Goal: Information Seeking & Learning: Learn about a topic

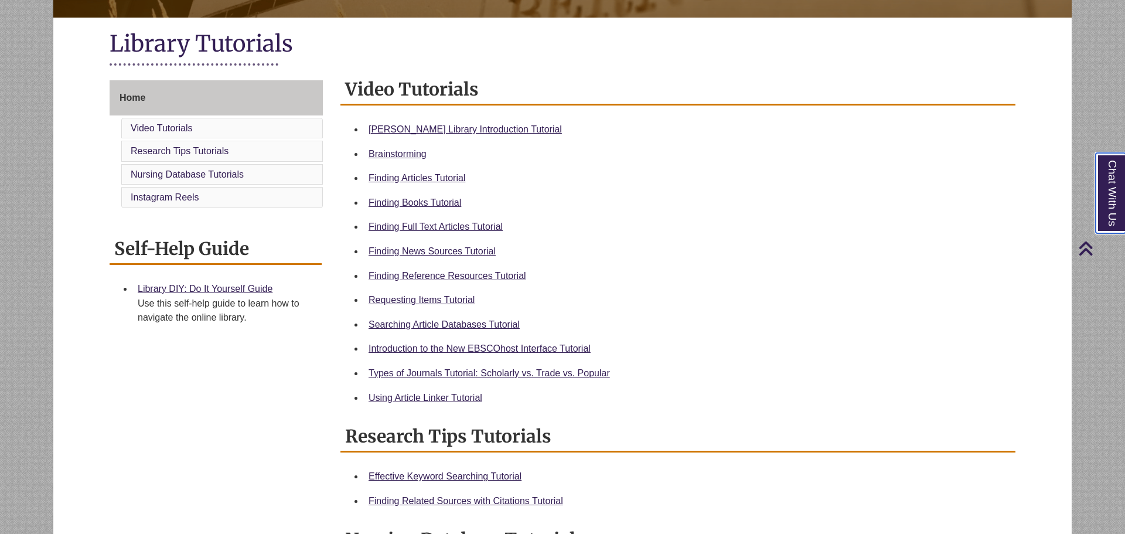
scroll to position [241, 0]
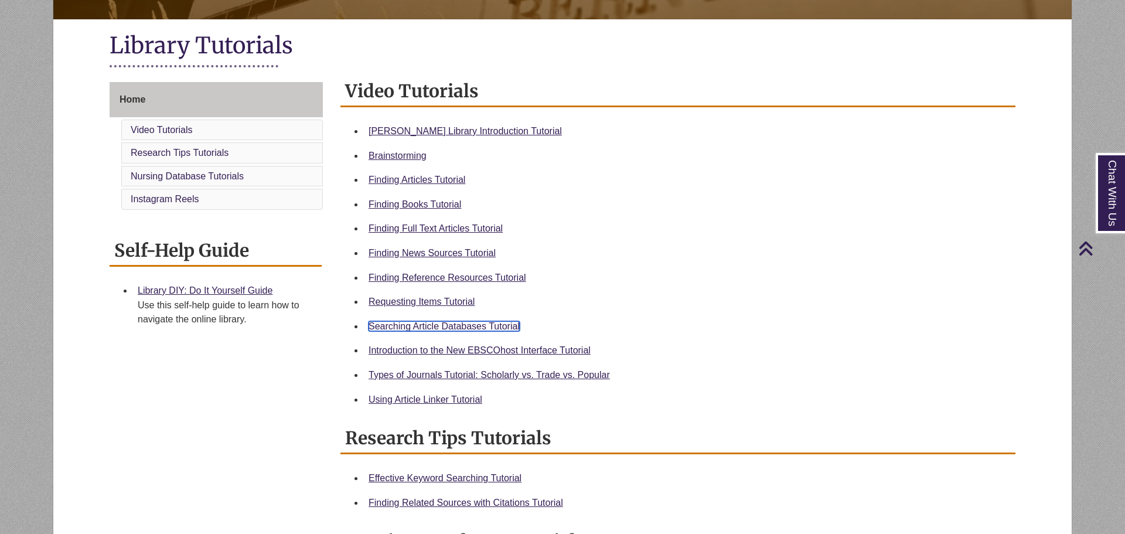
click at [455, 324] on link "Searching Article Databases Tutorial" at bounding box center [444, 326] width 151 height 10
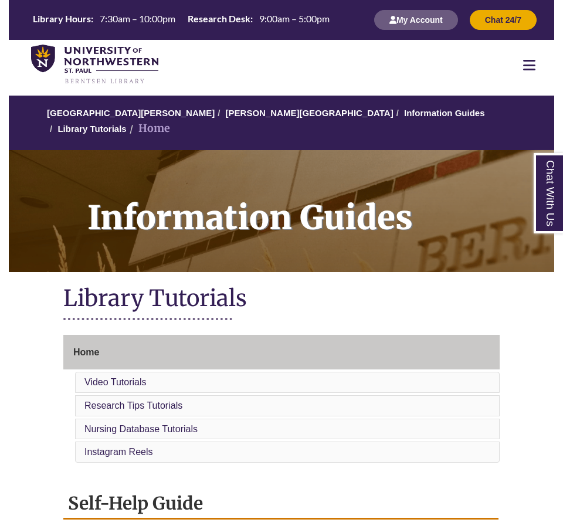
click at [531, 59] on icon at bounding box center [529, 65] width 12 height 14
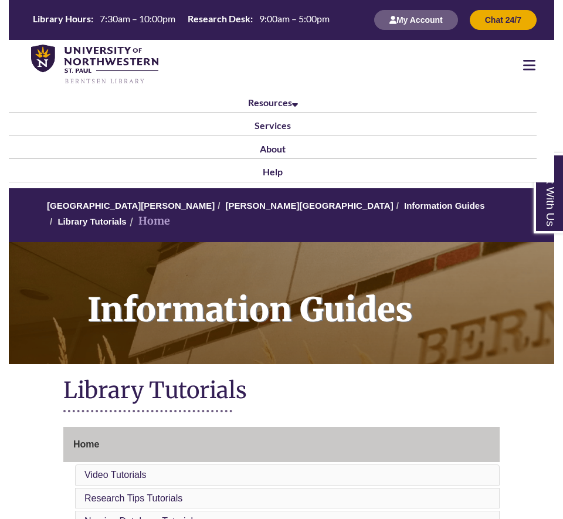
click at [527, 67] on icon at bounding box center [529, 65] width 12 height 14
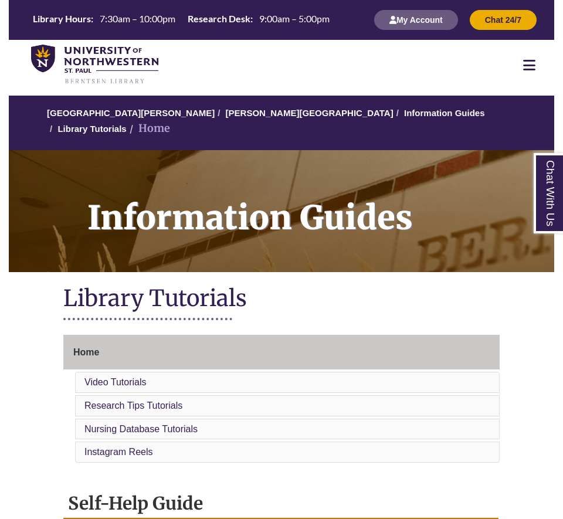
click at [540, 66] on div at bounding box center [529, 65] width 50 height 14
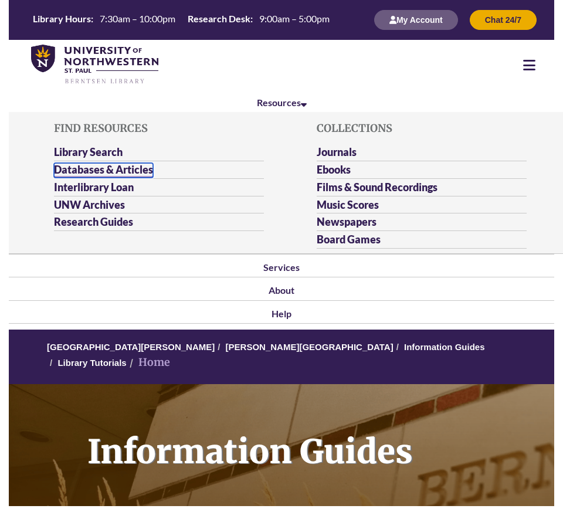
click at [100, 168] on link "Databases & Articles" at bounding box center [103, 170] width 99 height 15
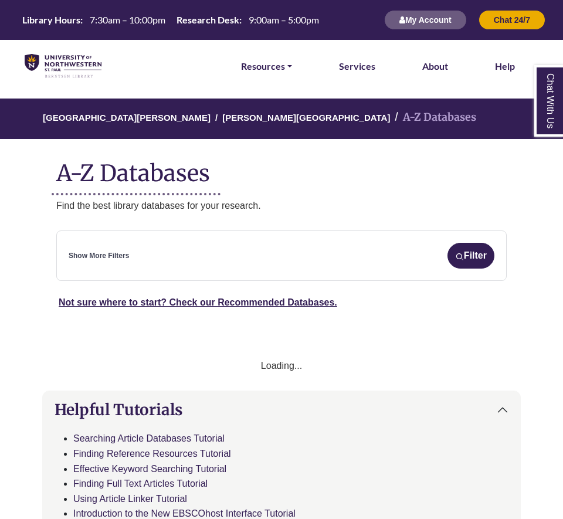
scroll to position [18, 0]
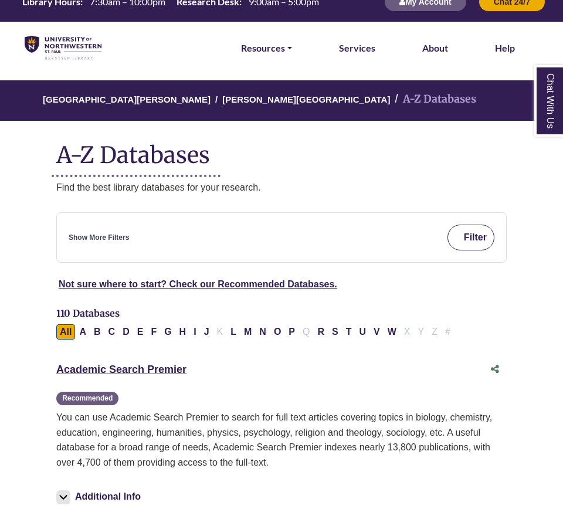
click at [483, 238] on button "Filter" at bounding box center [470, 237] width 47 height 26
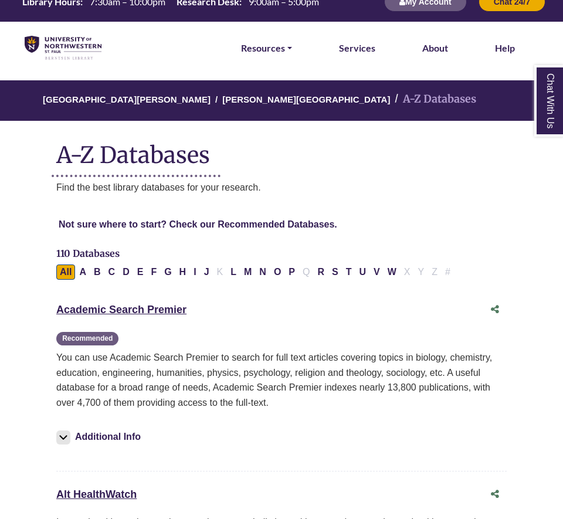
click at [0, 0] on div "**********" at bounding box center [0, 0] width 0 height 0
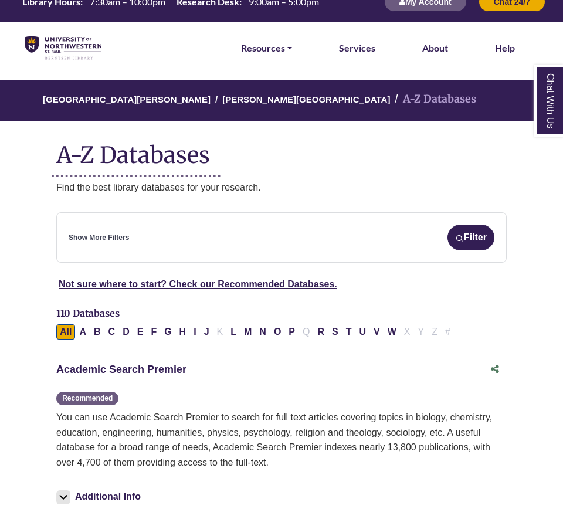
click at [136, 236] on div "Show More Filters Filter" at bounding box center [281, 237] width 425 height 26
click at [111, 245] on div "Show More Filters Filter" at bounding box center [281, 237] width 425 height 26
click at [139, 285] on link "Not sure where to start? Check our Recommended Databases." at bounding box center [198, 284] width 278 height 10
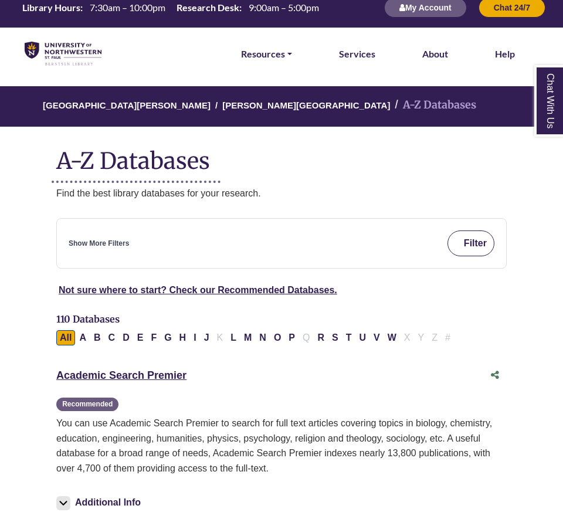
click at [478, 245] on button "Filter" at bounding box center [470, 243] width 47 height 26
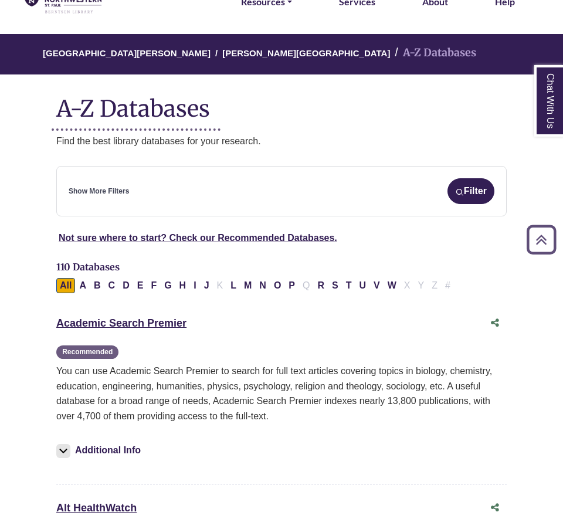
scroll to position [32, 0]
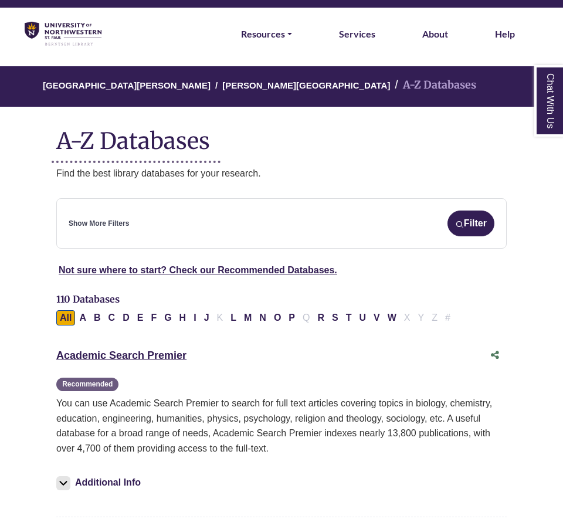
click at [147, 219] on div "Show More Filters Filter" at bounding box center [281, 223] width 425 height 26
click at [76, 224] on link "Show More Filters" at bounding box center [99, 223] width 60 height 11
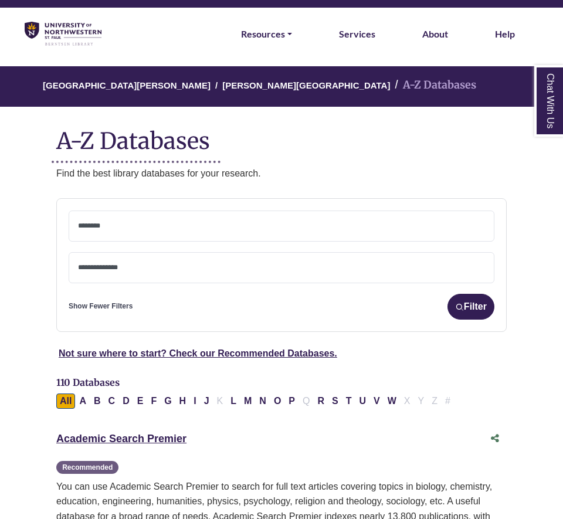
click at [107, 264] on textarea "Search" at bounding box center [281, 268] width 407 height 9
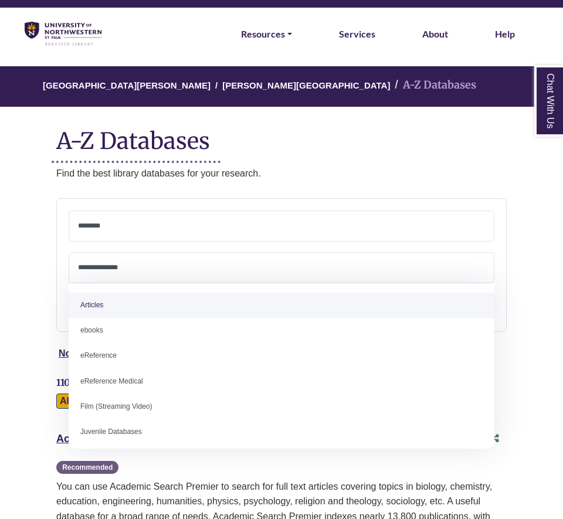
select select "*****"
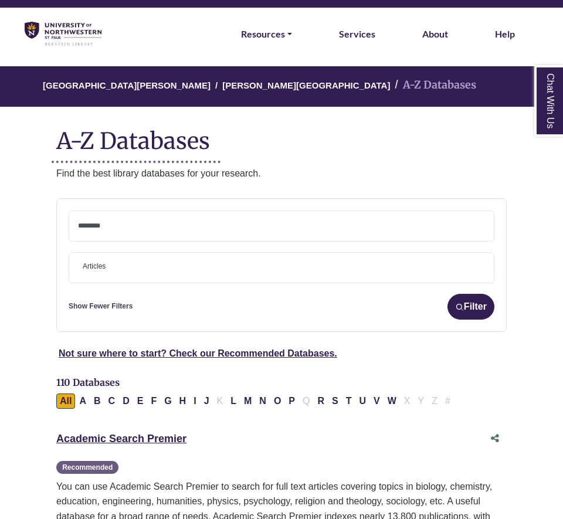
scroll to position [3, 0]
click at [94, 224] on textarea "Search" at bounding box center [281, 226] width 407 height 9
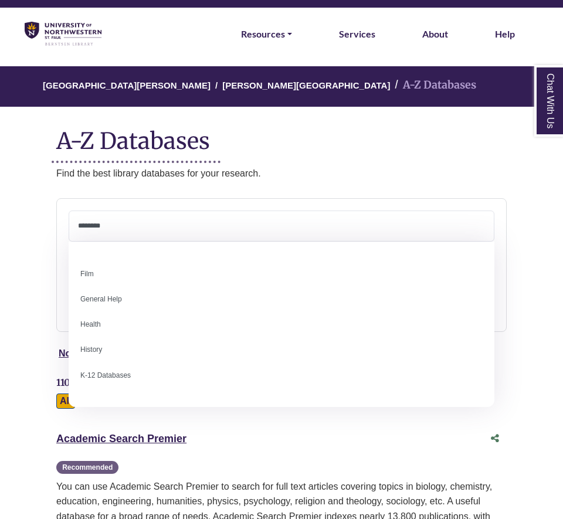
scroll to position [502, 0]
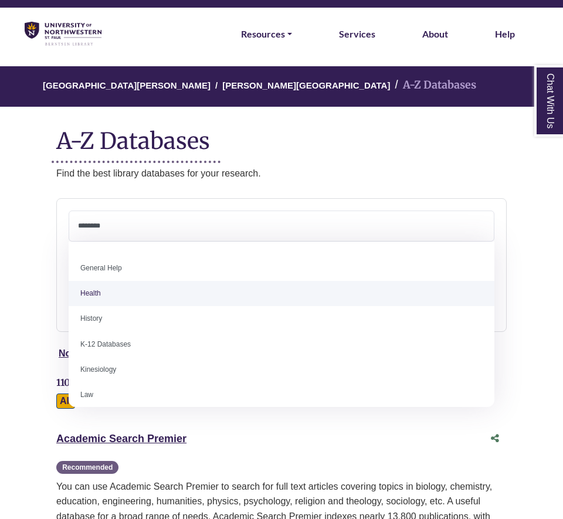
select select "*****"
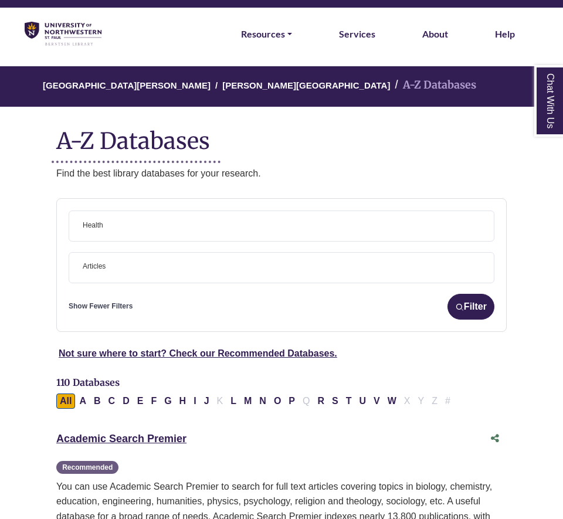
scroll to position [39, 0]
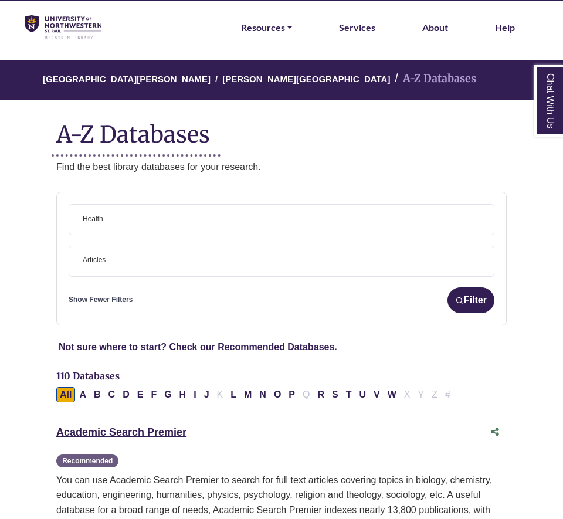
click at [146, 226] on span "× Health" at bounding box center [281, 220] width 407 height 30
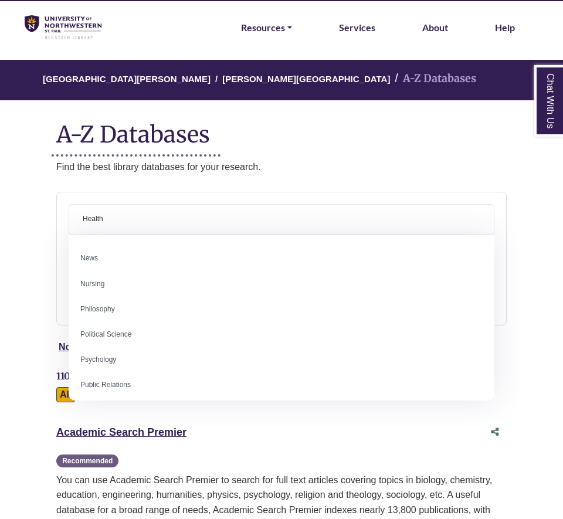
scroll to position [867, 0]
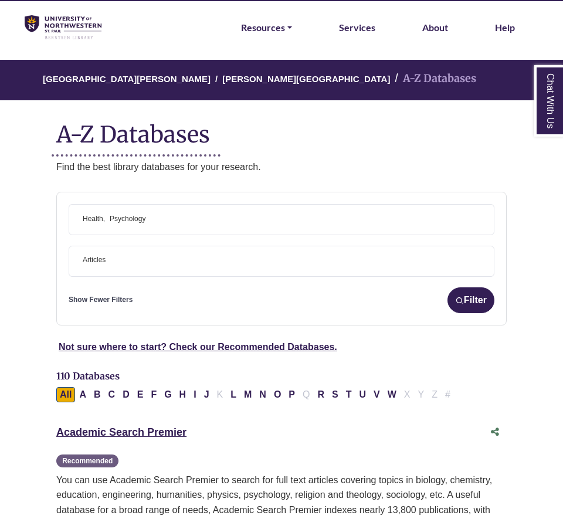
click at [188, 220] on span "× Health × Psychology" at bounding box center [281, 220] width 407 height 30
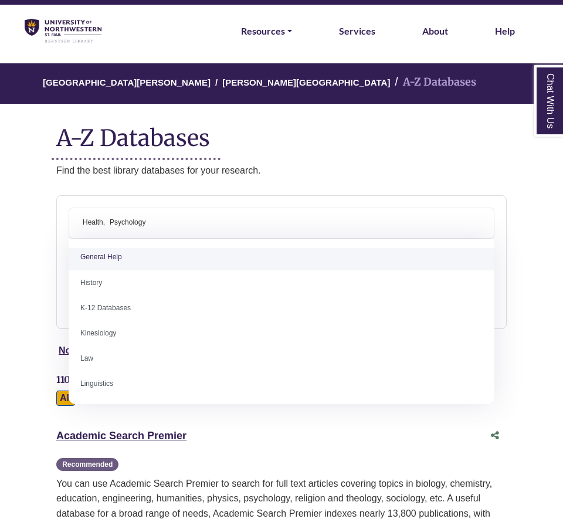
scroll to position [36, 0]
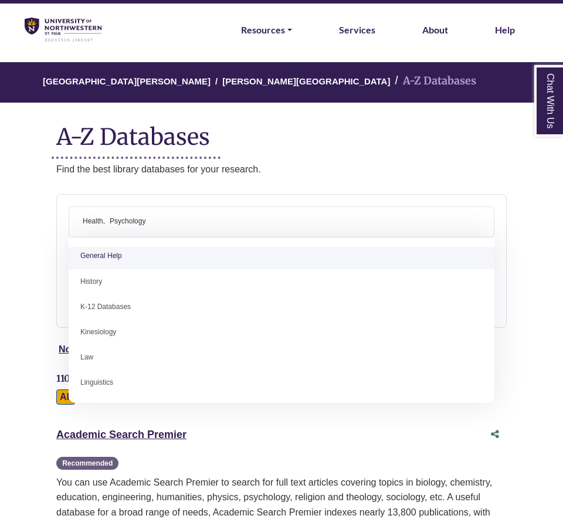
click at [392, 145] on h1 "A-Z Databases" at bounding box center [281, 132] width 450 height 36
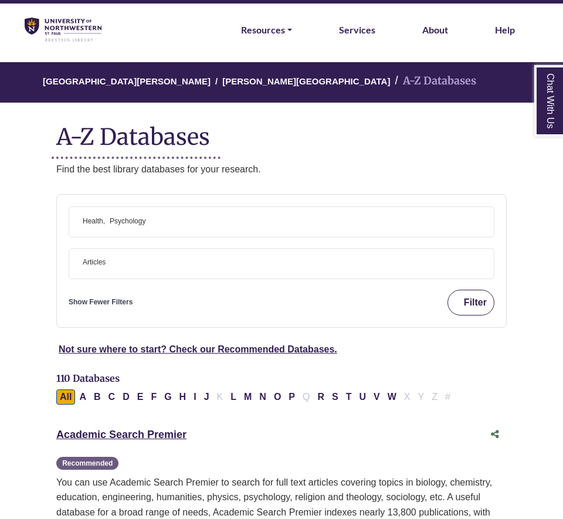
click at [470, 297] on button "Filter" at bounding box center [470, 302] width 47 height 26
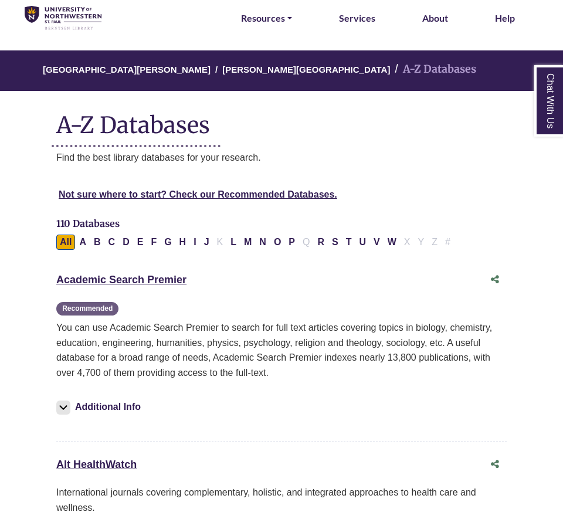
scroll to position [55, 0]
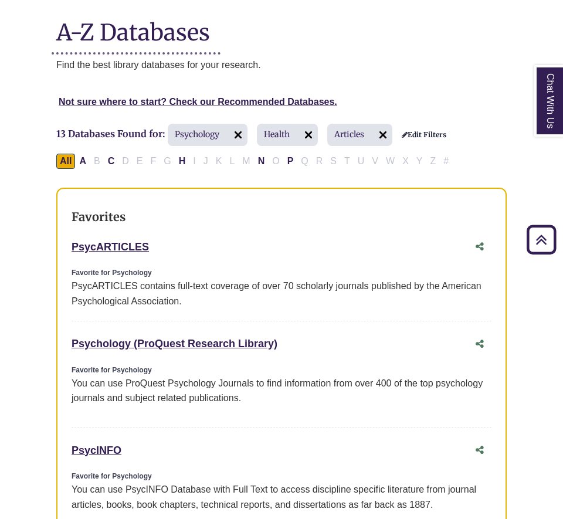
scroll to position [78, 0]
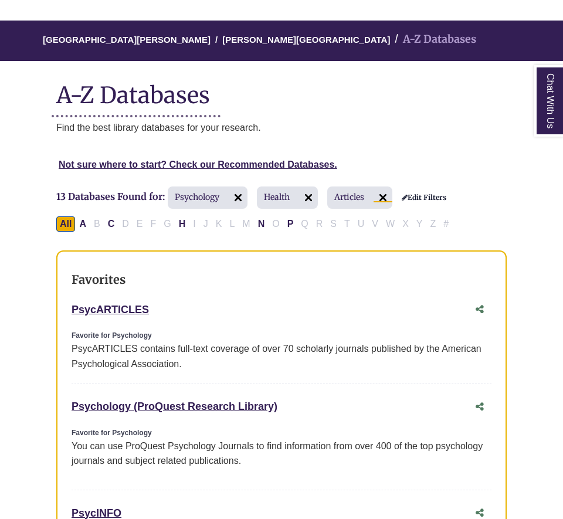
click at [387, 193] on img at bounding box center [382, 197] width 19 height 19
click at [384, 197] on img at bounding box center [382, 197] width 19 height 19
click at [307, 202] on img at bounding box center [308, 197] width 19 height 19
click at [309, 195] on img at bounding box center [308, 197] width 19 height 19
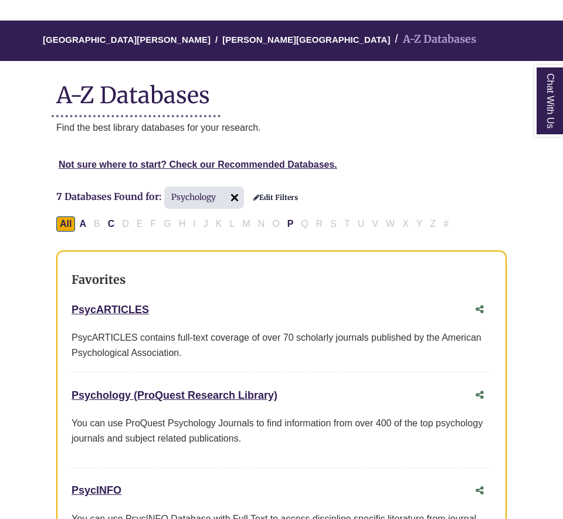
click at [230, 192] on img at bounding box center [234, 197] width 19 height 19
click at [233, 189] on img at bounding box center [234, 197] width 19 height 19
select select "Database Subject Filter"
select select "Database Types Filter"
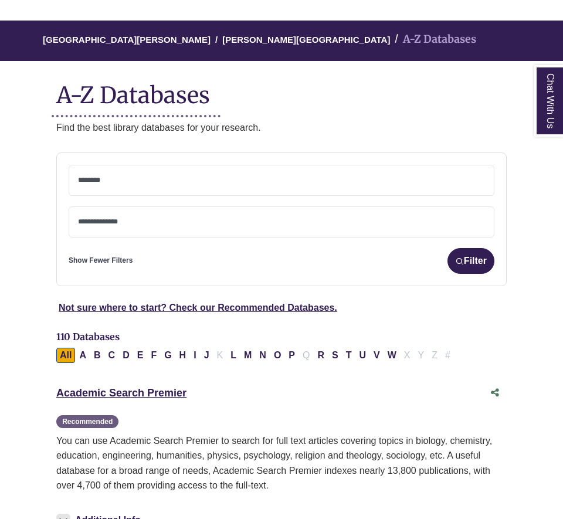
select select "Database Subject Filter"
click at [107, 222] on textarea "Search" at bounding box center [281, 222] width 407 height 9
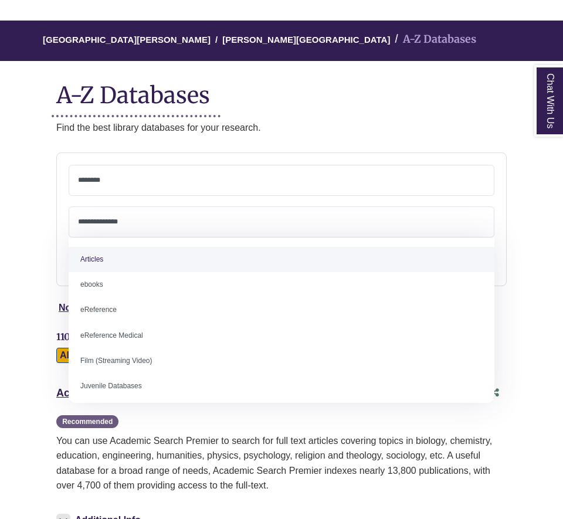
select select "*****"
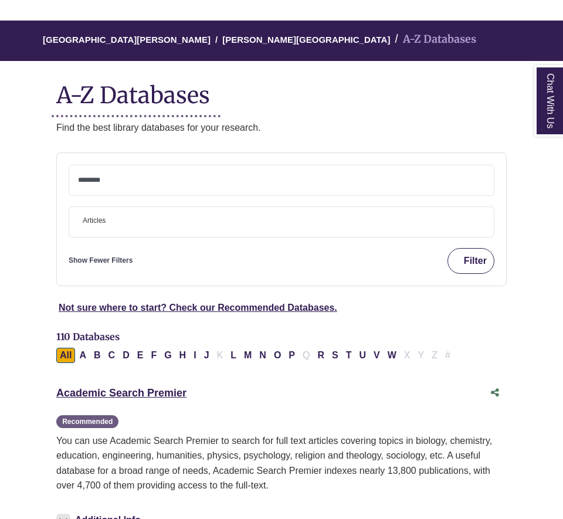
click at [471, 256] on button "Filter" at bounding box center [470, 261] width 47 height 26
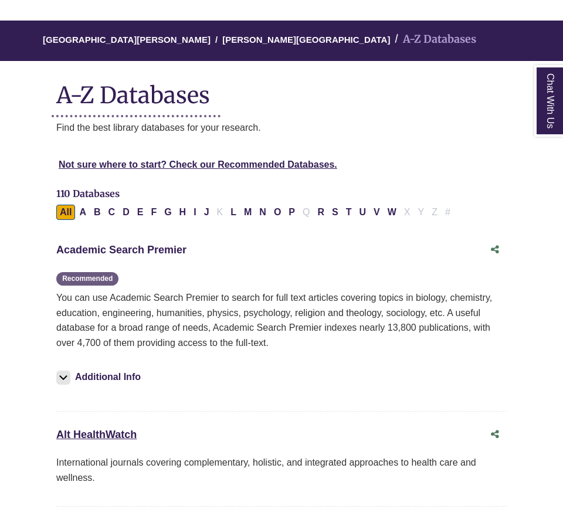
click at [134, 245] on link "Academic Search Premier This link opens in a new window" at bounding box center [121, 250] width 130 height 12
